Goal: Information Seeking & Learning: Learn about a topic

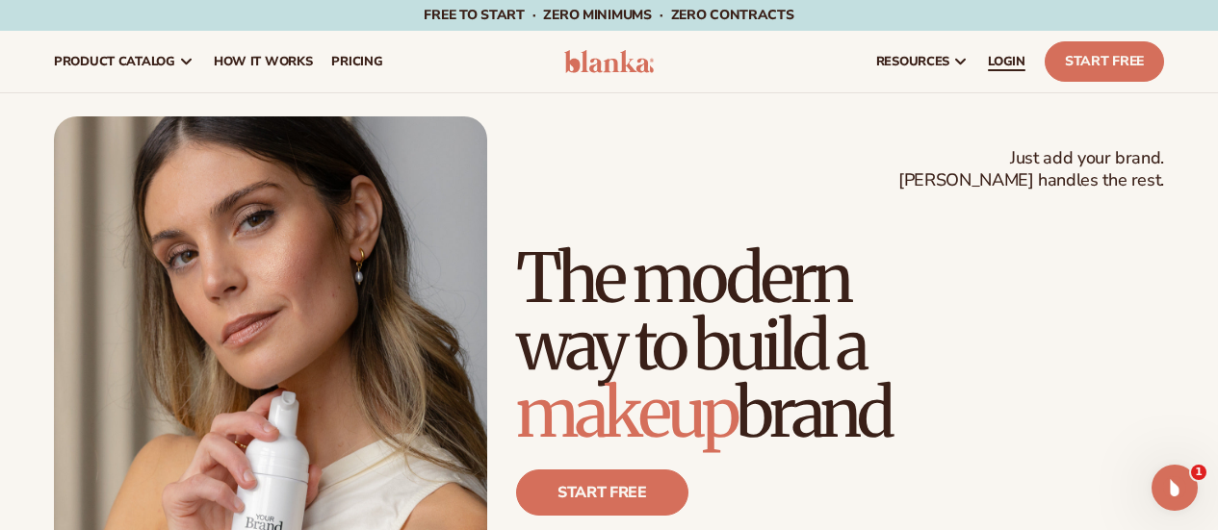
click at [1007, 62] on span "LOGIN" at bounding box center [1006, 61] width 38 height 15
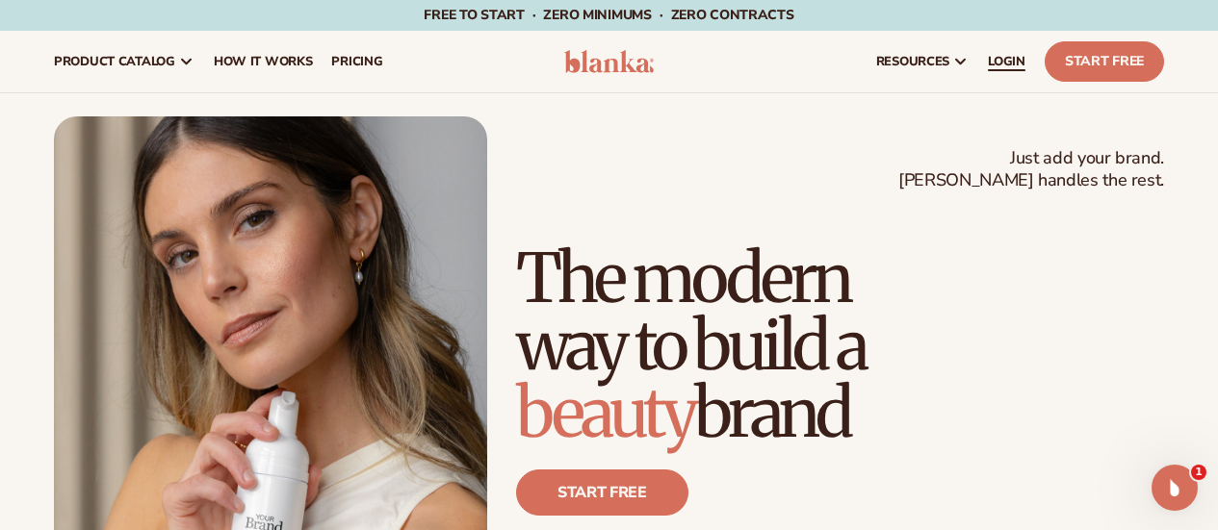
click at [1009, 64] on span "LOGIN" at bounding box center [1006, 61] width 38 height 15
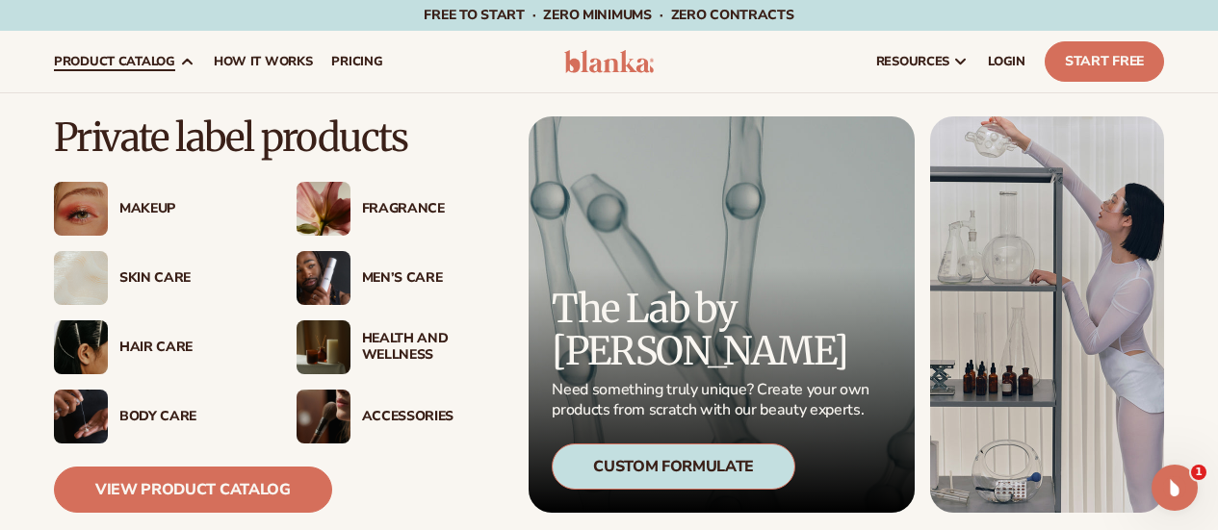
click at [87, 410] on img at bounding box center [81, 417] width 54 height 54
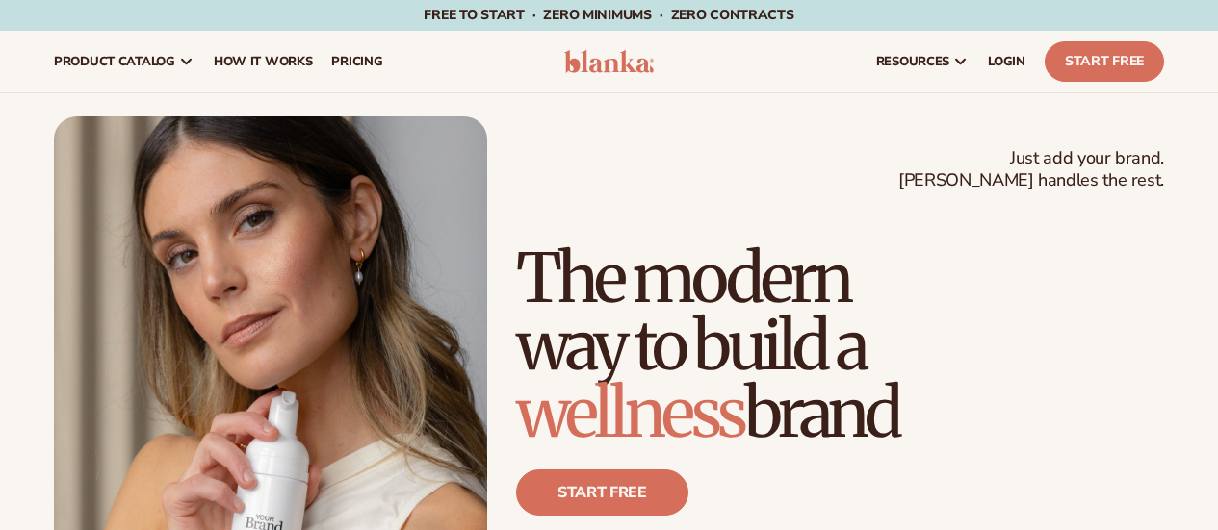
click at [253, 56] on span "How It Works" at bounding box center [263, 61] width 99 height 15
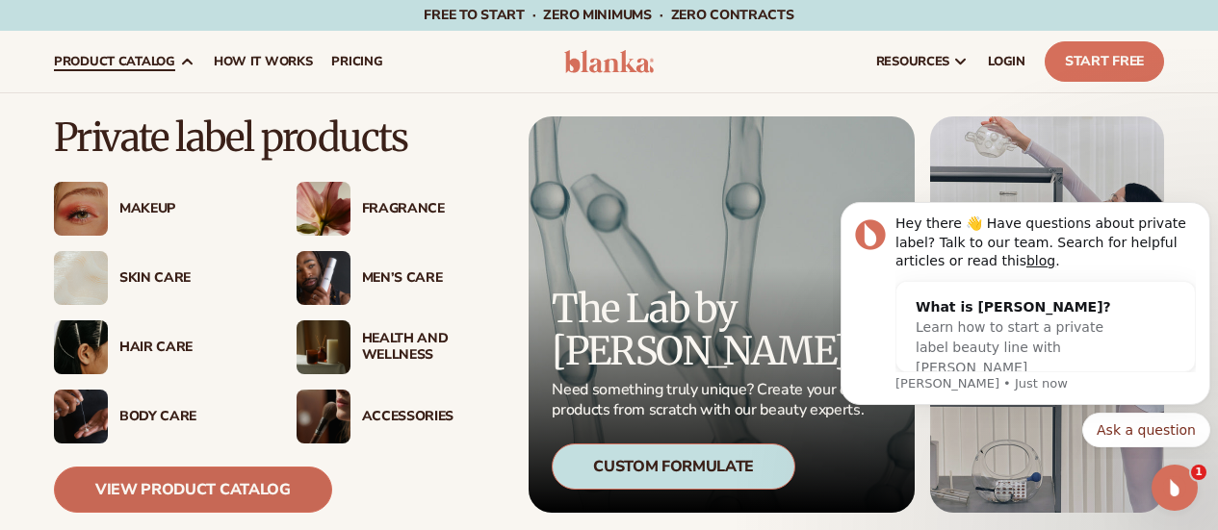
click at [215, 482] on link "View Product Catalog" at bounding box center [193, 490] width 278 height 46
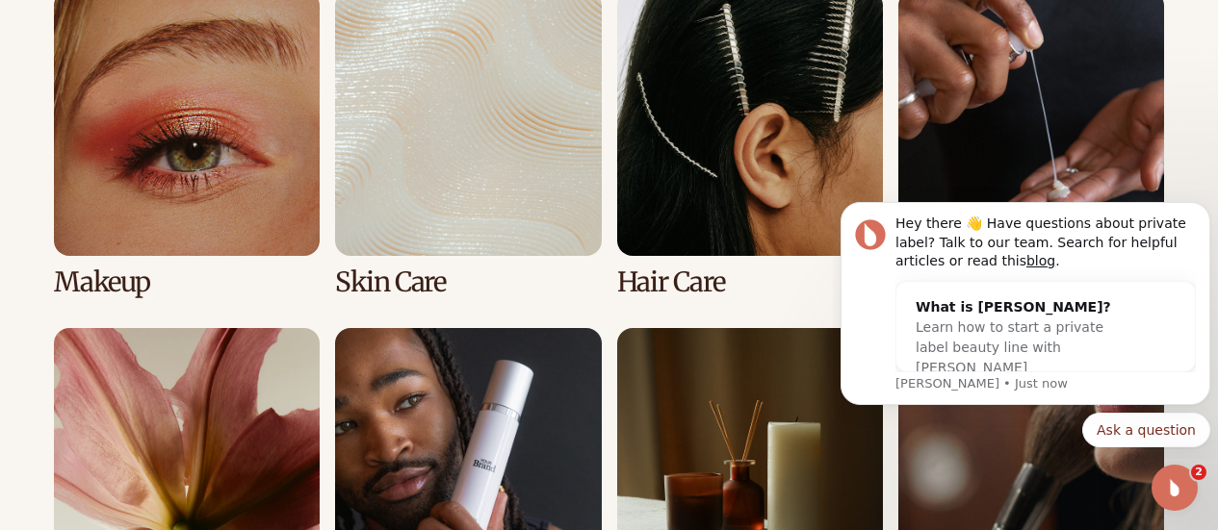
click at [421, 187] on link "2 / 8" at bounding box center [468, 143] width 266 height 307
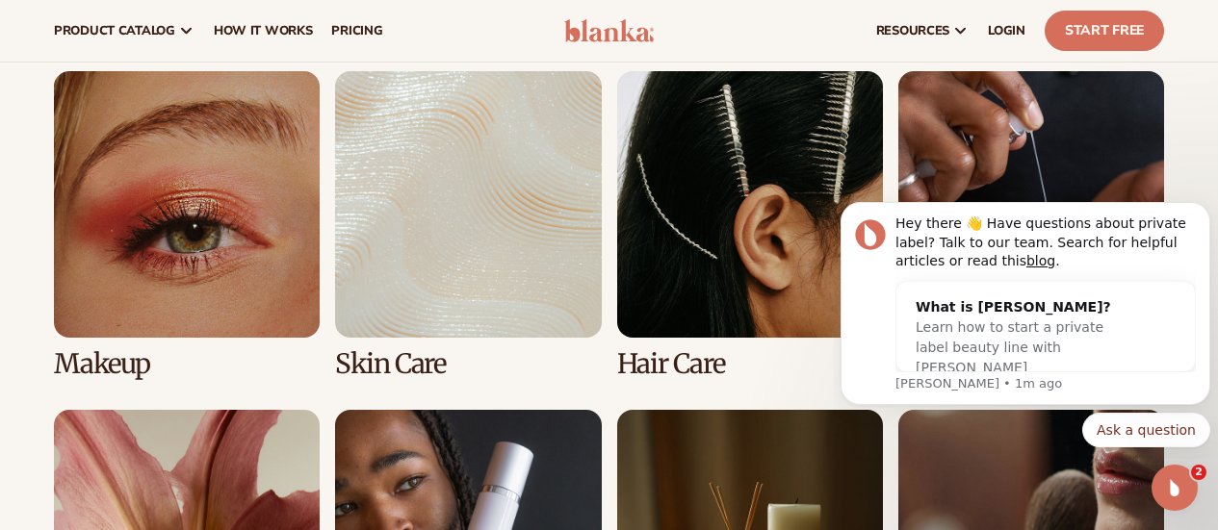
scroll to position [1347, 0]
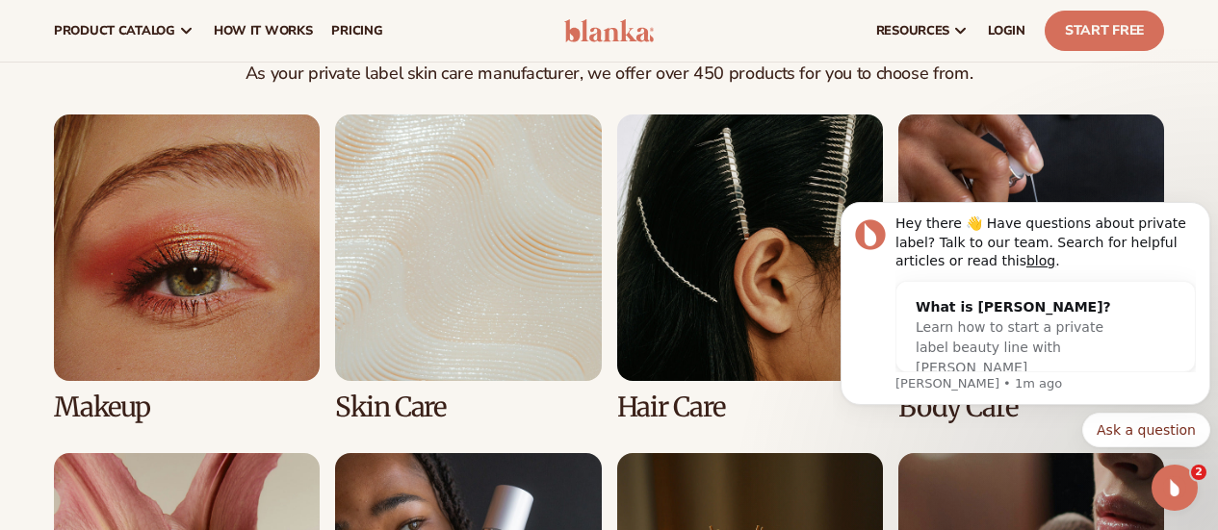
click at [383, 328] on link "2 / 8" at bounding box center [468, 268] width 266 height 307
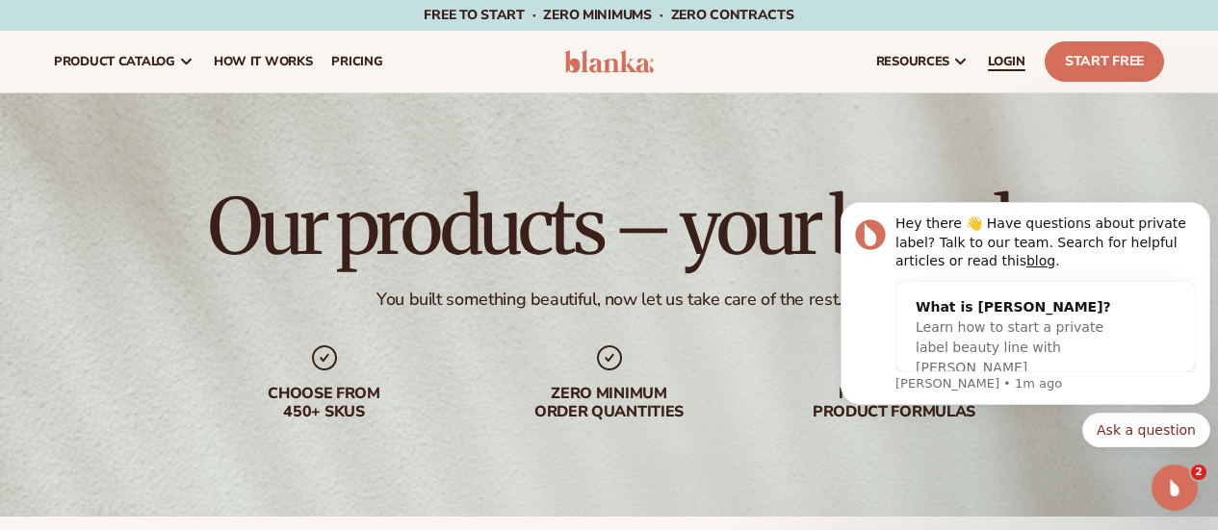
click at [1013, 61] on span "LOGIN" at bounding box center [1006, 61] width 38 height 15
